Goal: Task Accomplishment & Management: Use online tool/utility

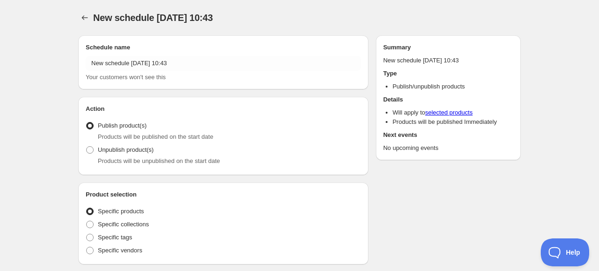
radio input "true"
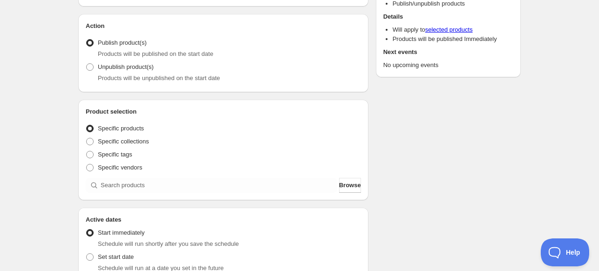
scroll to position [93, 0]
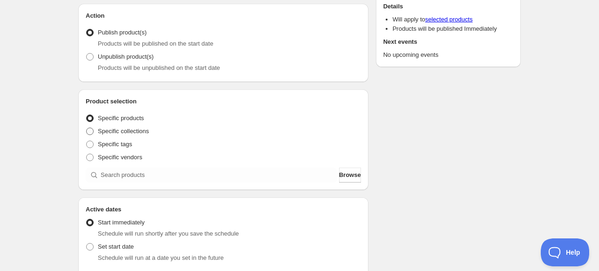
click at [130, 130] on span "Specific collections" at bounding box center [123, 131] width 51 height 7
click at [87, 128] on input "Specific collections" at bounding box center [86, 128] width 0 height 0
radio input "true"
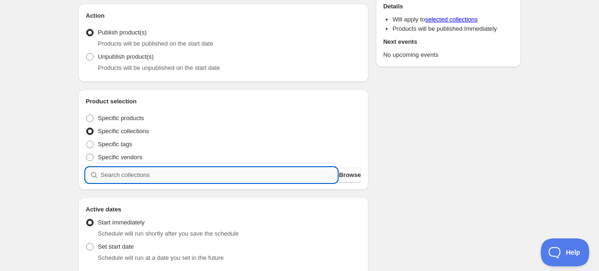
click at [138, 171] on input "search" at bounding box center [219, 175] width 237 height 15
paste input "Beach Blast Limited Time Drop VIP"
type input "Beach Blast Limited Time Drop VIP"
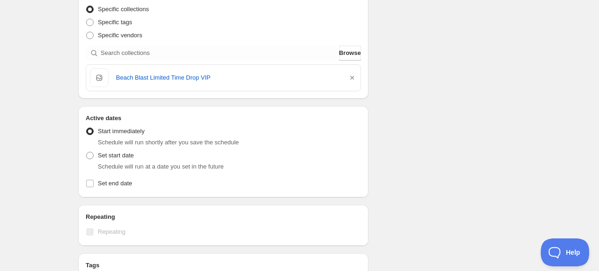
scroll to position [279, 0]
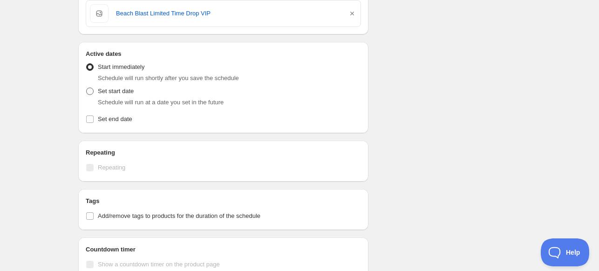
click at [112, 93] on span "Set start date" at bounding box center [116, 91] width 36 height 7
click at [87, 88] on input "Set start date" at bounding box center [86, 88] width 0 height 0
radio input "true"
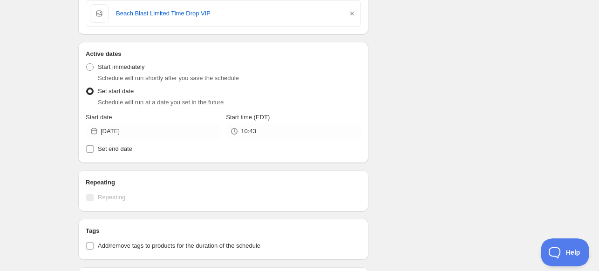
click at [90, 132] on icon at bounding box center [93, 131] width 9 height 9
click at [96, 129] on icon at bounding box center [94, 131] width 6 height 7
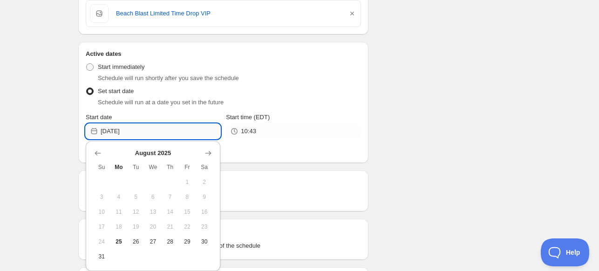
click at [138, 129] on input "[DATE]" at bounding box center [161, 131] width 120 height 15
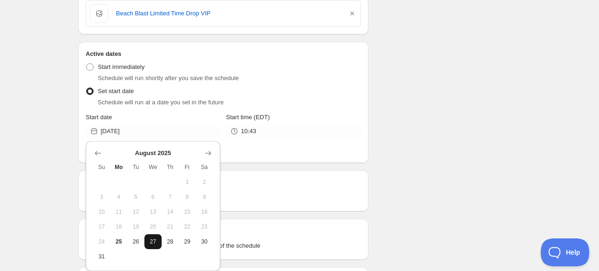
click at [156, 244] on button "27" at bounding box center [152, 241] width 17 height 15
type input "2025-08-27"
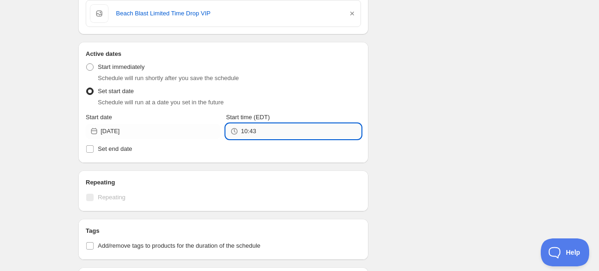
click at [254, 128] on input "10:43" at bounding box center [301, 131] width 120 height 15
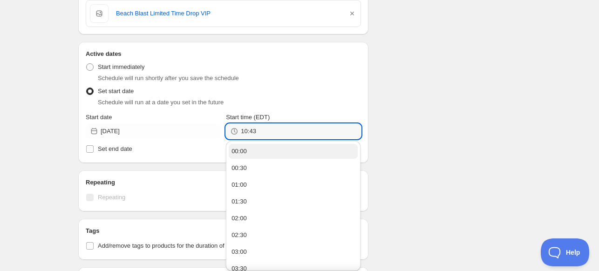
click at [244, 154] on div "00:00" at bounding box center [238, 151] width 15 height 9
type input "00:00"
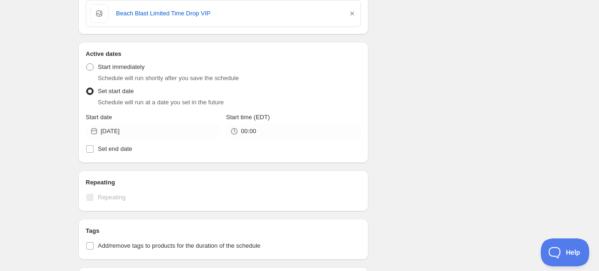
click at [380, 107] on div "Schedule name New schedule Aug 25 2025 10:43 Your customers won't see this Acti…" at bounding box center [296, 110] width 450 height 724
click at [116, 150] on span "Set end date" at bounding box center [115, 148] width 34 height 7
click at [94, 150] on input "Set end date" at bounding box center [89, 148] width 7 height 7
checkbox input "true"
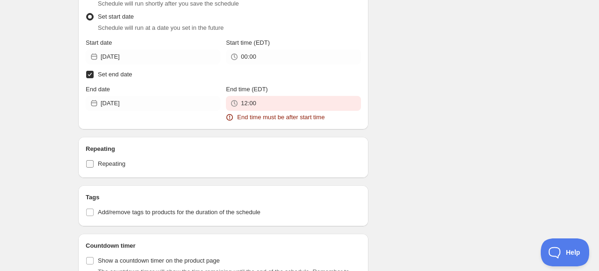
scroll to position [373, 0]
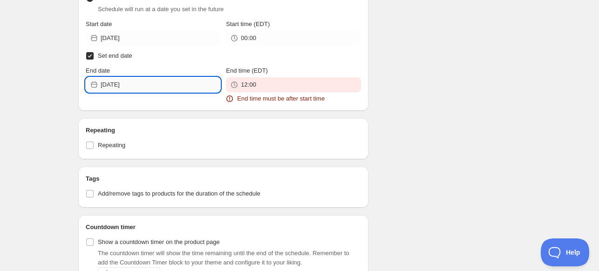
click at [136, 85] on input "2025-08-25" at bounding box center [161, 84] width 120 height 15
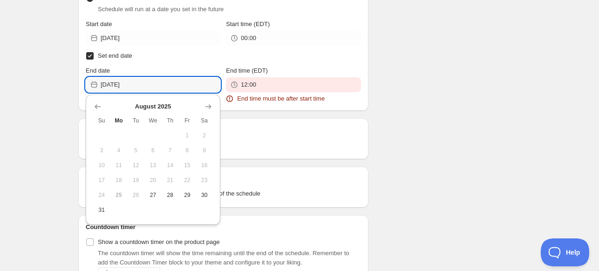
click at [173, 191] on span "28" at bounding box center [170, 194] width 10 height 7
type input "2025-08-28"
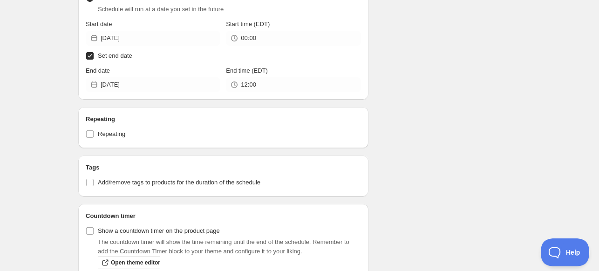
click at [272, 74] on div "End time (EDT)" at bounding box center [293, 70] width 135 height 9
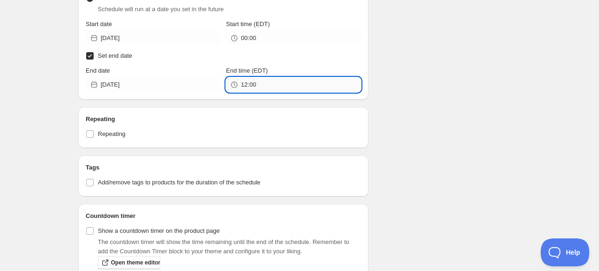
click at [268, 83] on input "12:00" at bounding box center [301, 84] width 120 height 15
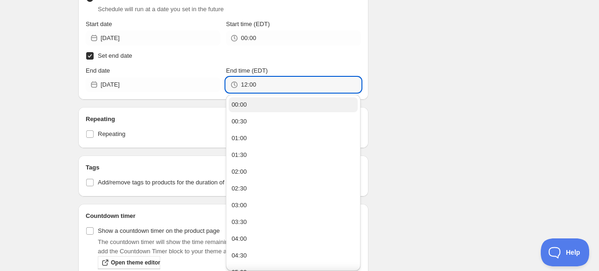
click at [271, 108] on button "00:00" at bounding box center [293, 104] width 129 height 15
type input "00:00"
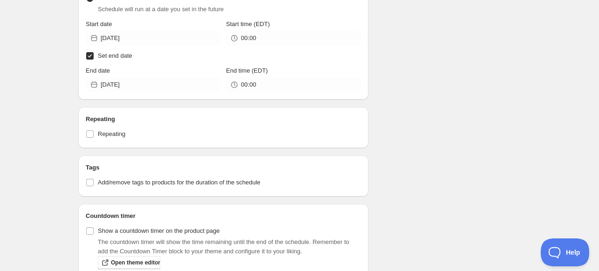
click at [439, 75] on div "Schedule name New schedule Aug 25 2025 10:43 Your customers won't see this Acti…" at bounding box center [296, 54] width 450 height 798
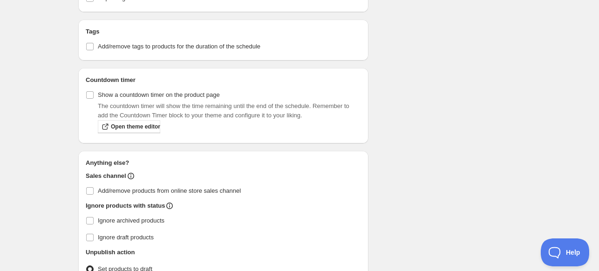
scroll to position [512, 0]
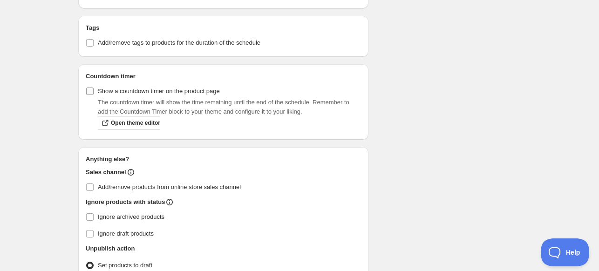
click at [88, 92] on input "Show a countdown timer on the product page" at bounding box center [89, 91] width 7 height 7
checkbox input "true"
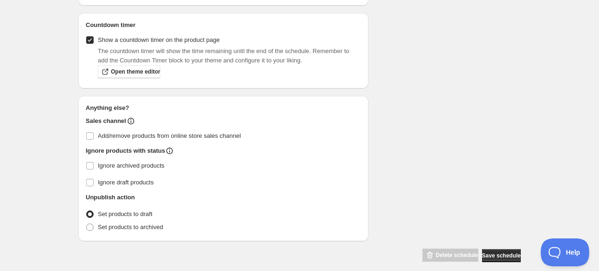
scroll to position [572, 0]
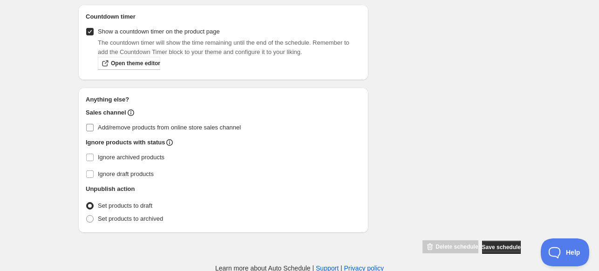
click at [115, 128] on span "Add/remove products from online store sales channel" at bounding box center [169, 127] width 143 height 7
click at [94, 128] on input "Add/remove products from online store sales channel" at bounding box center [89, 127] width 7 height 7
checkbox input "true"
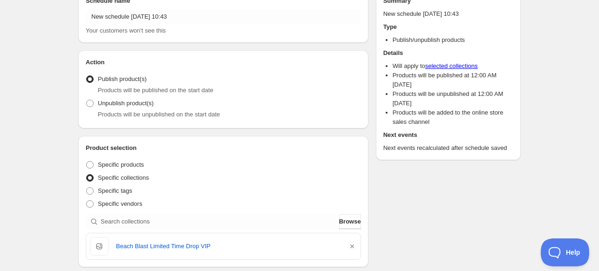
scroll to position [60, 0]
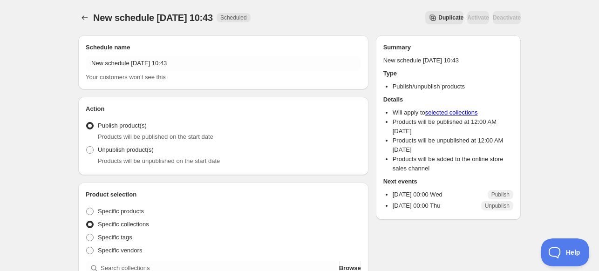
click at [332, 22] on div "Duplicate Activate Deactivate" at bounding box center [389, 17] width 263 height 13
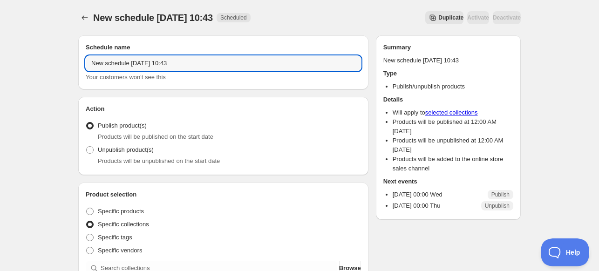
drag, startPoint x: 133, startPoint y: 67, endPoint x: 38, endPoint y: 68, distance: 94.5
click at [210, 63] on input "New schedule Aug 25 2025 10:43" at bounding box center [223, 63] width 275 height 15
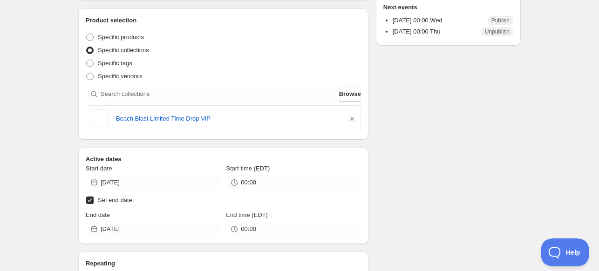
scroll to position [233, 0]
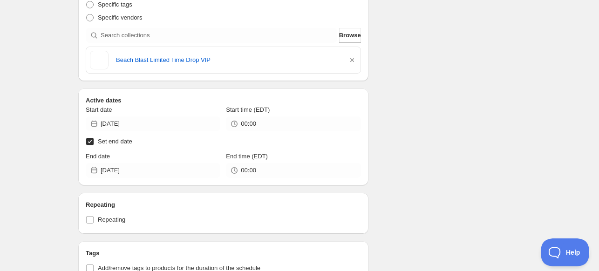
click at [95, 127] on icon at bounding box center [93, 123] width 9 height 9
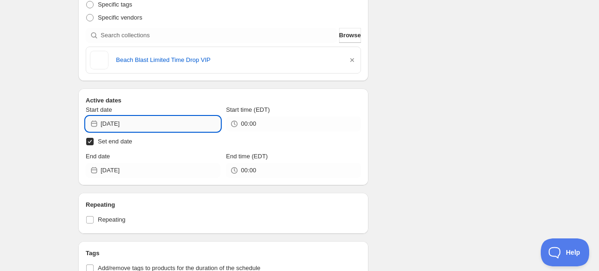
click at [112, 121] on input "2025-08-27" at bounding box center [161, 123] width 120 height 15
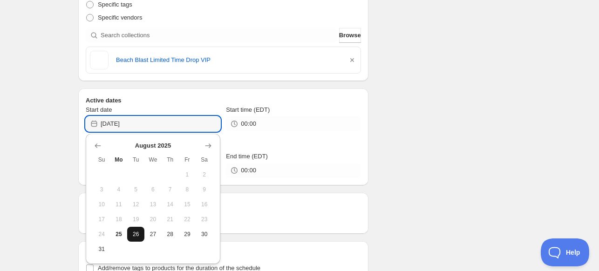
click at [130, 230] on button "26" at bounding box center [135, 234] width 17 height 15
type input "2025-08-26"
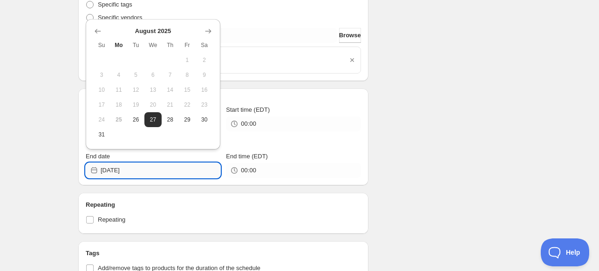
click at [143, 165] on input "2025-08-28" at bounding box center [161, 170] width 120 height 15
click at [154, 116] on span "27" at bounding box center [153, 119] width 10 height 7
type input "2025-08-27"
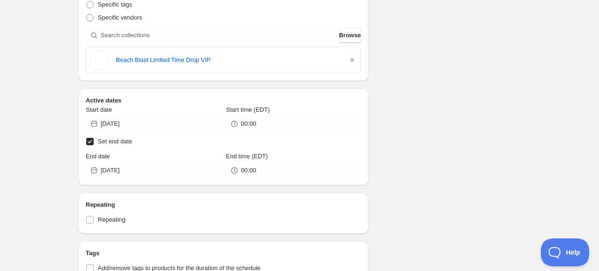
click at [397, 108] on div "Schedule name New schedule Aug 25 2025 10:43 Your customers won't see this Acti…" at bounding box center [296, 167] width 450 height 744
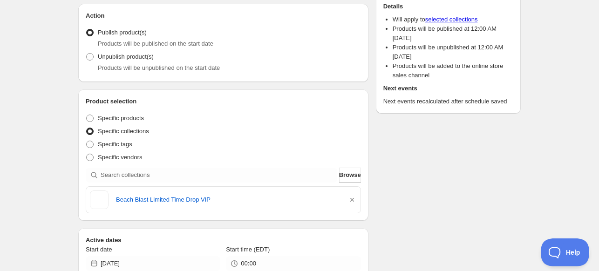
scroll to position [0, 0]
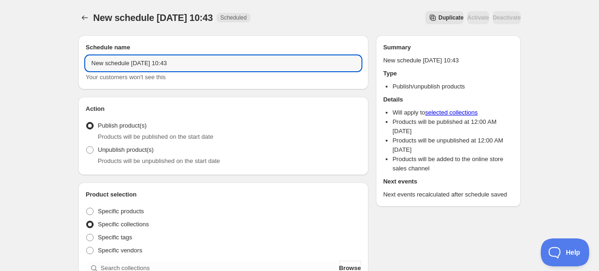
drag, startPoint x: 197, startPoint y: 61, endPoint x: 36, endPoint y: 54, distance: 160.8
paste input "Beach Blast Limited Time Drop - Limited Time Drop - VIP ONLY - 25% OFF"
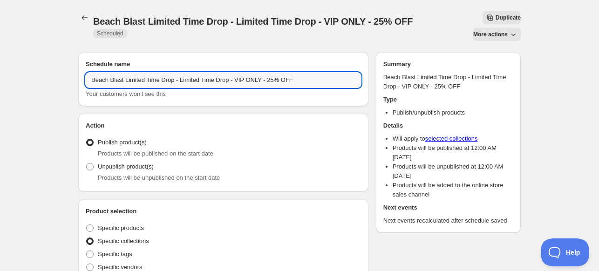
type input "Beach Blast Limited Time Drop - Limited Time Drop - VIP ONLY - 25% OFF"
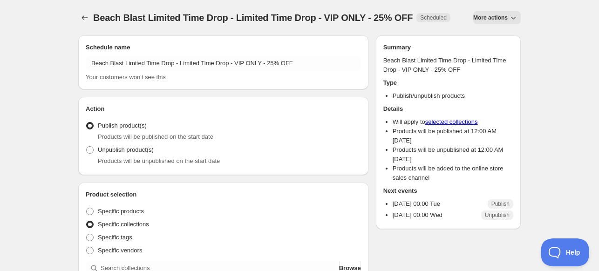
click at [407, 6] on div "Beach Blast Limited Time Drop - Limited Time Drop - VIP ONLY - 25% OFF. This pa…" at bounding box center [299, 17] width 442 height 35
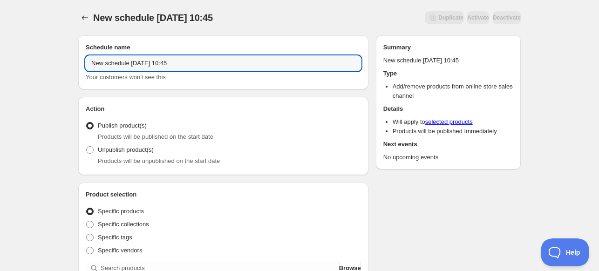
drag, startPoint x: 197, startPoint y: 61, endPoint x: -34, endPoint y: 72, distance: 231.7
click at [0, 72] on html "New schedule Aug 25 2025 10:45. This page is ready New schedule Aug 25 2025 10:…" at bounding box center [299, 135] width 599 height 271
paste input "Beach Blast Limited Time Drop - Limited Time Drop - VIP ONLY - 25% OFF"
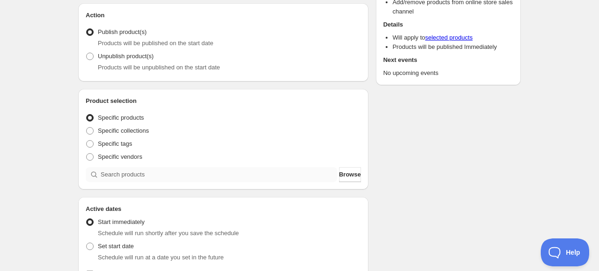
scroll to position [140, 0]
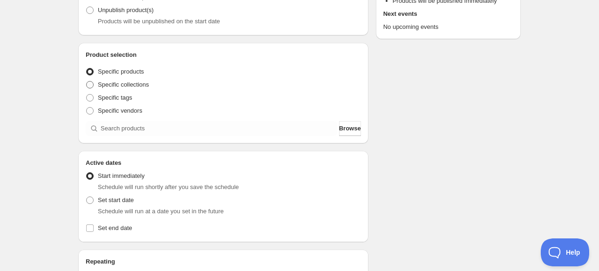
type input "Beach Blast Limited Time Drop - Limited Time Drop - VIP ONLY - 25% OFF"
click at [133, 88] on span "Specific collections" at bounding box center [123, 84] width 51 height 7
click at [87, 82] on input "Specific collections" at bounding box center [86, 81] width 0 height 0
radio input "true"
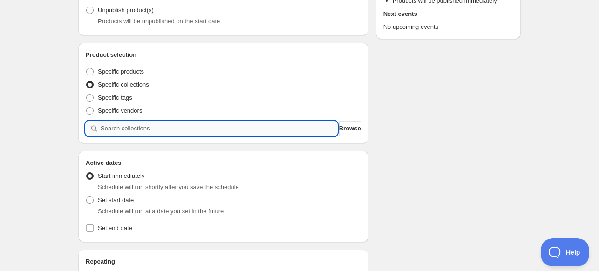
click at [124, 122] on input "search" at bounding box center [219, 128] width 237 height 15
type input "b"
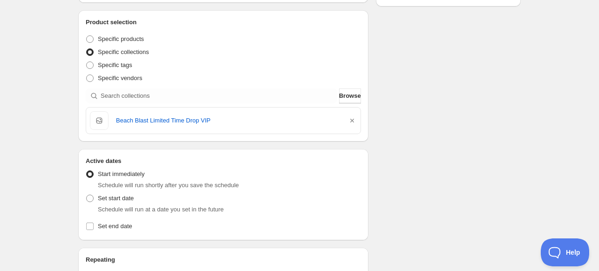
scroll to position [186, 0]
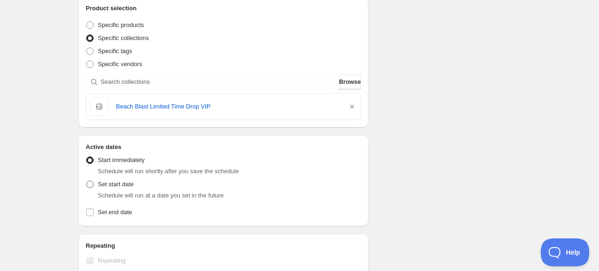
click at [119, 186] on span "Set start date" at bounding box center [116, 184] width 36 height 7
click at [87, 181] on input "Set start date" at bounding box center [86, 181] width 0 height 0
radio input "true"
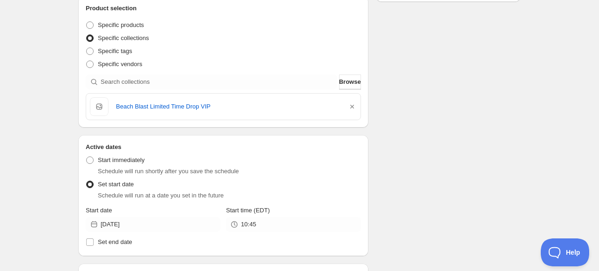
scroll to position [279, 0]
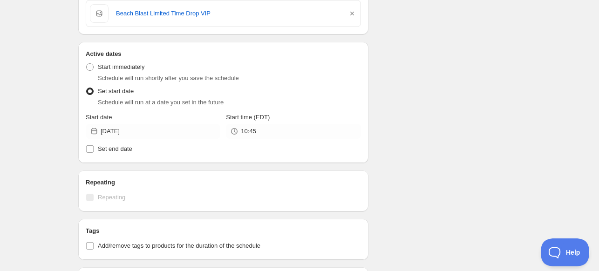
click at [96, 128] on icon at bounding box center [93, 131] width 9 height 9
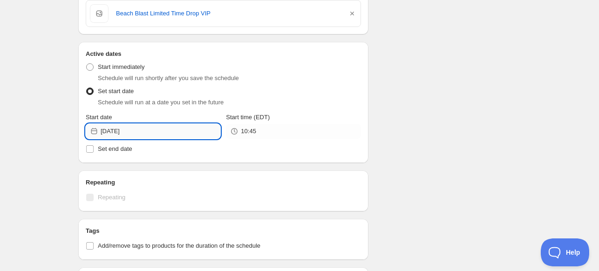
click at [117, 131] on input "2025-08-25" at bounding box center [161, 131] width 120 height 15
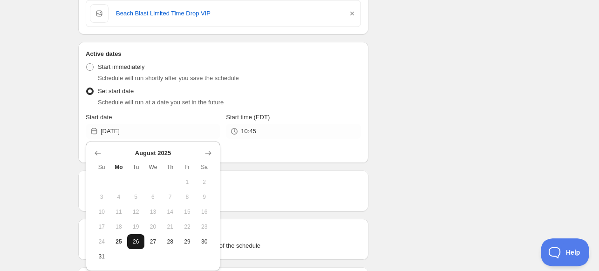
click at [133, 241] on span "26" at bounding box center [136, 241] width 10 height 7
type input "2025-08-26"
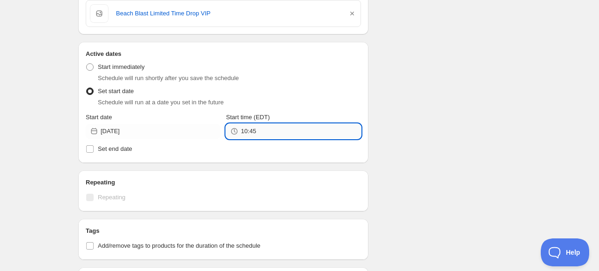
click at [275, 132] on input "10:45" at bounding box center [301, 131] width 120 height 15
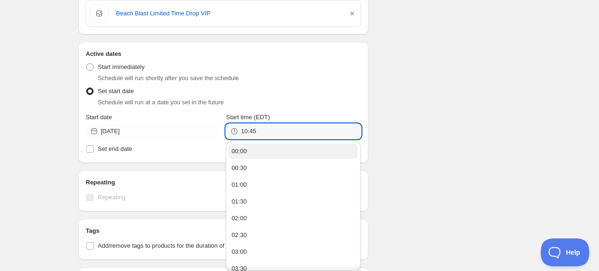
click at [246, 154] on button "00:00" at bounding box center [293, 151] width 129 height 15
type input "00:00"
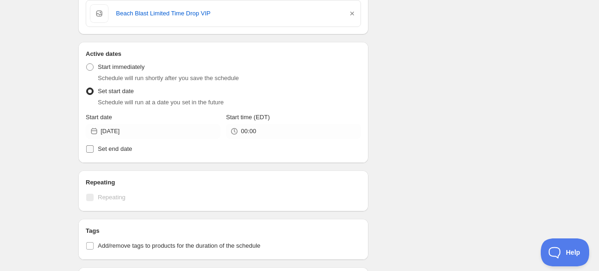
click at [125, 150] on span "Set end date" at bounding box center [115, 148] width 34 height 7
click at [94, 150] on input "Set end date" at bounding box center [89, 148] width 7 height 7
checkbox input "true"
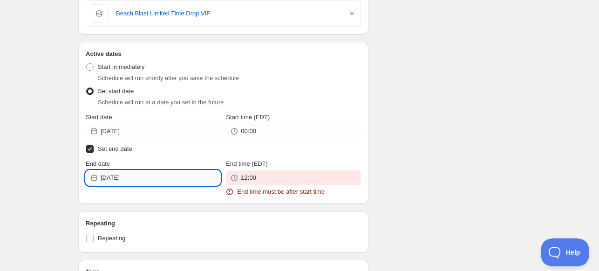
click at [123, 176] on input "2025-08-25" at bounding box center [161, 177] width 120 height 15
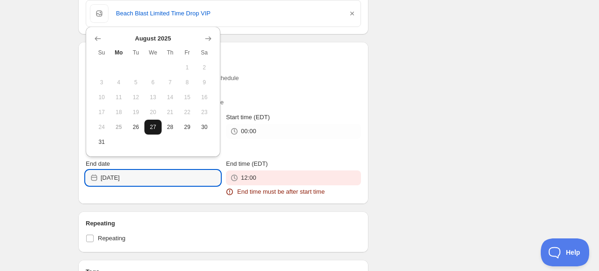
click at [156, 129] on span "27" at bounding box center [153, 126] width 10 height 7
type input "2025-08-27"
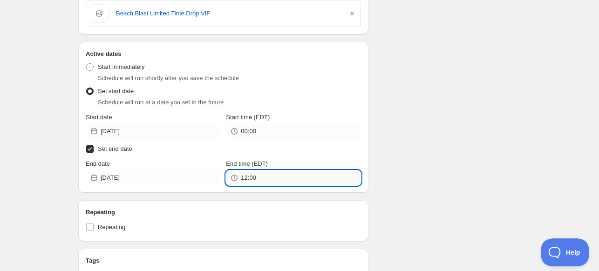
click at [251, 172] on input "12:00" at bounding box center [301, 177] width 120 height 15
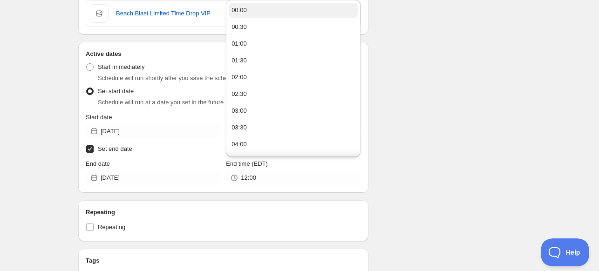
click at [254, 14] on button "00:00" at bounding box center [293, 10] width 129 height 15
type input "00:00"
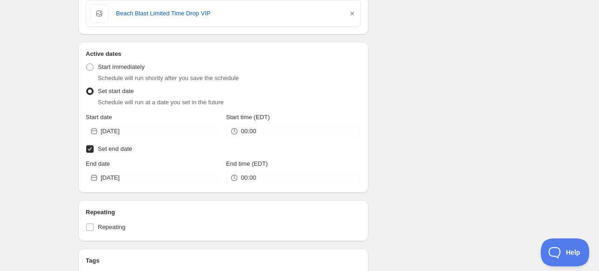
click at [412, 117] on div "Schedule name Beach Blast Limited Time Drop - Limited Time Drop - VIP ONLY - 25…" at bounding box center [296, 71] width 450 height 646
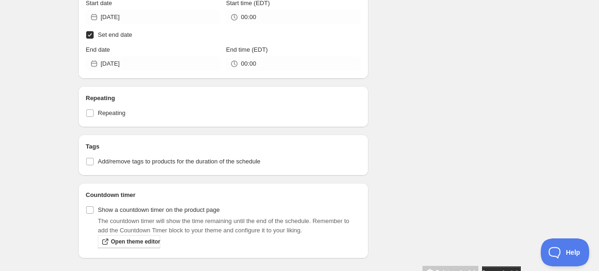
scroll to position [419, 0]
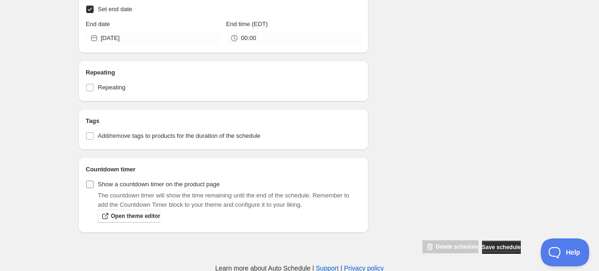
click at [147, 181] on span "Show a countdown timer on the product page" at bounding box center [159, 184] width 122 height 7
click at [94, 181] on input "Show a countdown timer on the product page" at bounding box center [89, 184] width 7 height 7
checkbox input "true"
click at [483, 242] on button "Save schedule" at bounding box center [501, 247] width 39 height 13
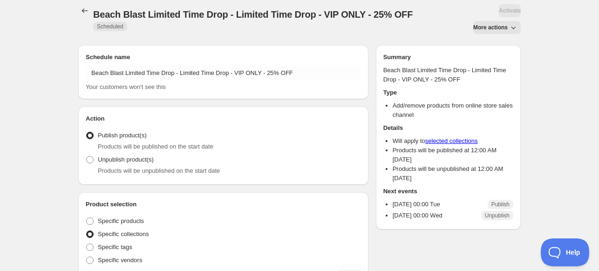
scroll to position [47, 0]
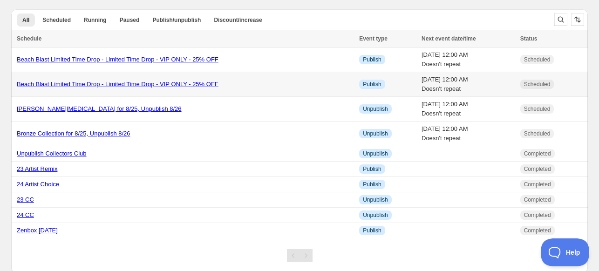
click at [147, 83] on link "Beach Blast Limited Time Drop - Limited Time Drop - VIP ONLY - 25% OFF" at bounding box center [118, 84] width 202 height 7
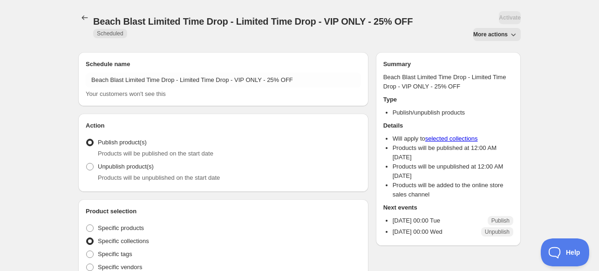
click at [363, 89] on div "Schedule name Beach Blast Limited Time Drop - Limited Time Drop - VIP ONLY - 25…" at bounding box center [223, 79] width 290 height 54
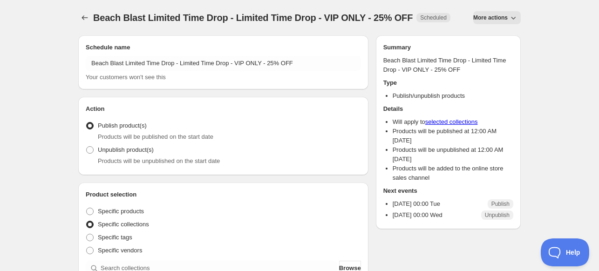
click at [513, 19] on icon "button" at bounding box center [513, 18] width 5 height 3
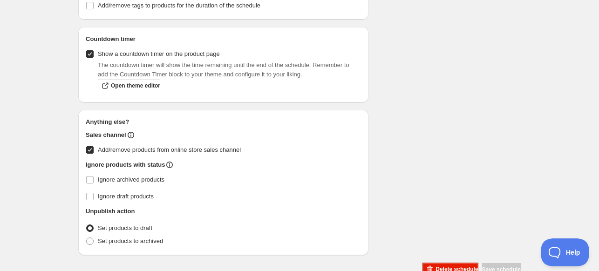
scroll to position [518, 0]
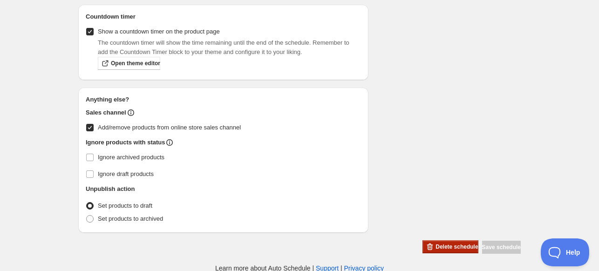
click at [437, 245] on span "Delete schedule" at bounding box center [456, 246] width 42 height 7
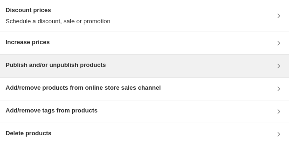
click at [41, 65] on h3 "Publish and/or unpublish products" at bounding box center [56, 65] width 100 height 9
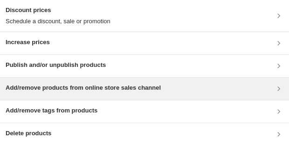
click at [51, 87] on h3 "Add/remove products from online store sales channel" at bounding box center [83, 87] width 155 height 9
